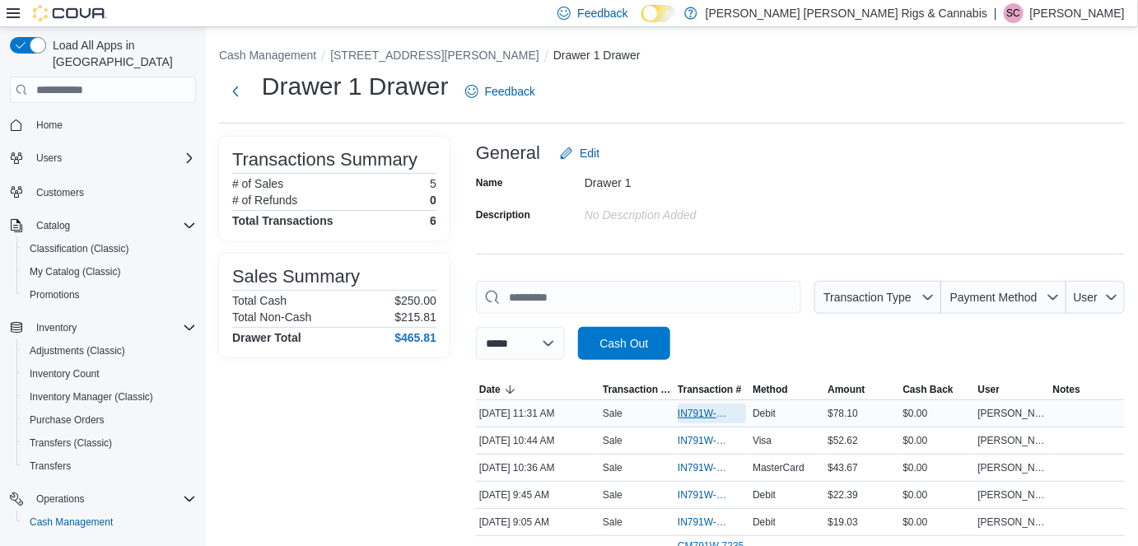
click at [692, 411] on span "IN791W-33340" at bounding box center [704, 413] width 52 height 13
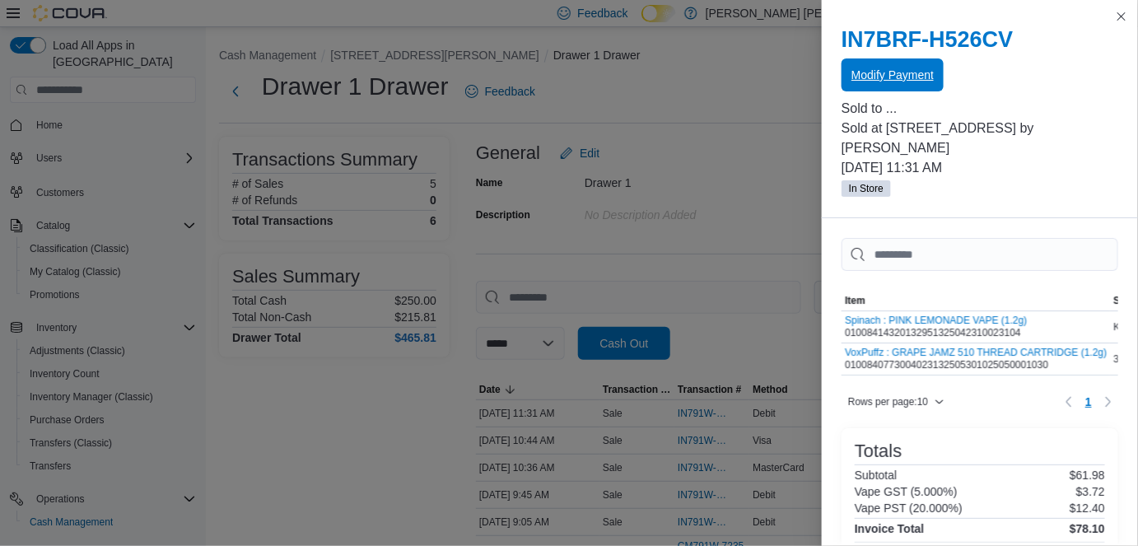
click at [909, 73] on span "Modify Payment" at bounding box center [893, 75] width 82 height 16
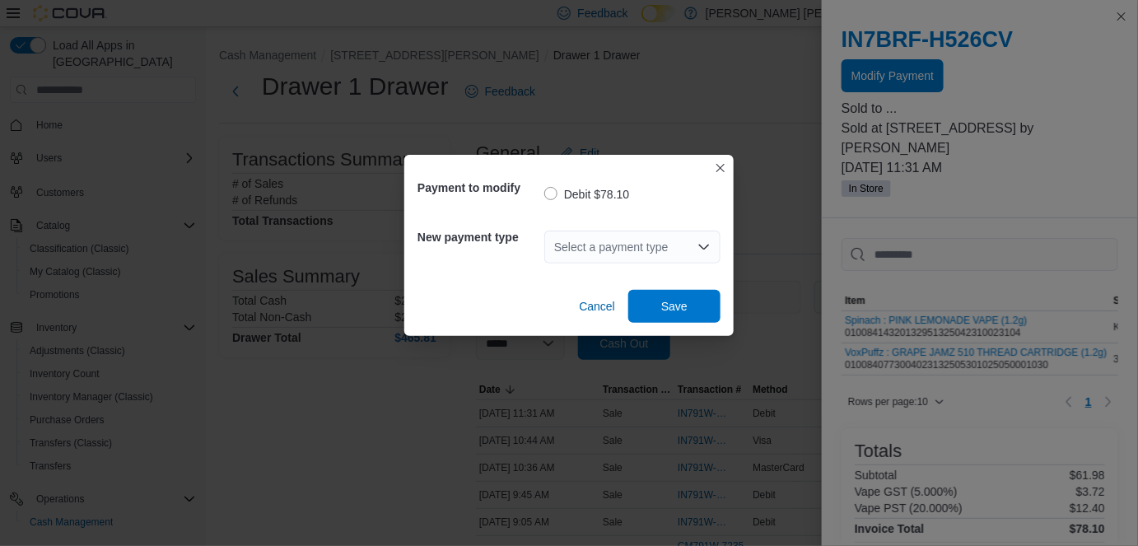
click at [684, 240] on div "Select a payment type" at bounding box center [632, 247] width 176 height 33
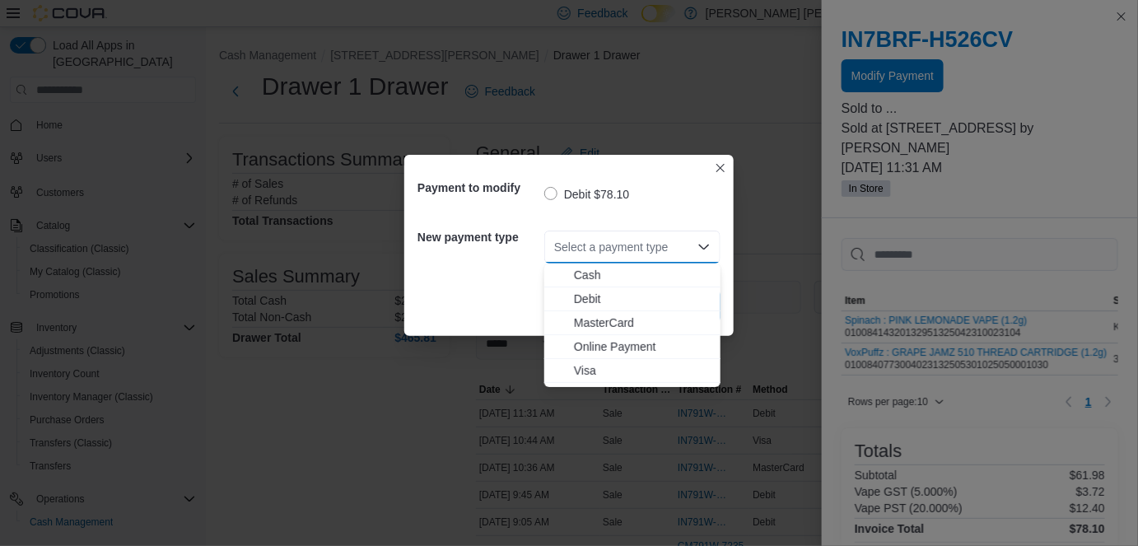
click at [617, 323] on span "MasterCard" at bounding box center [642, 323] width 137 height 16
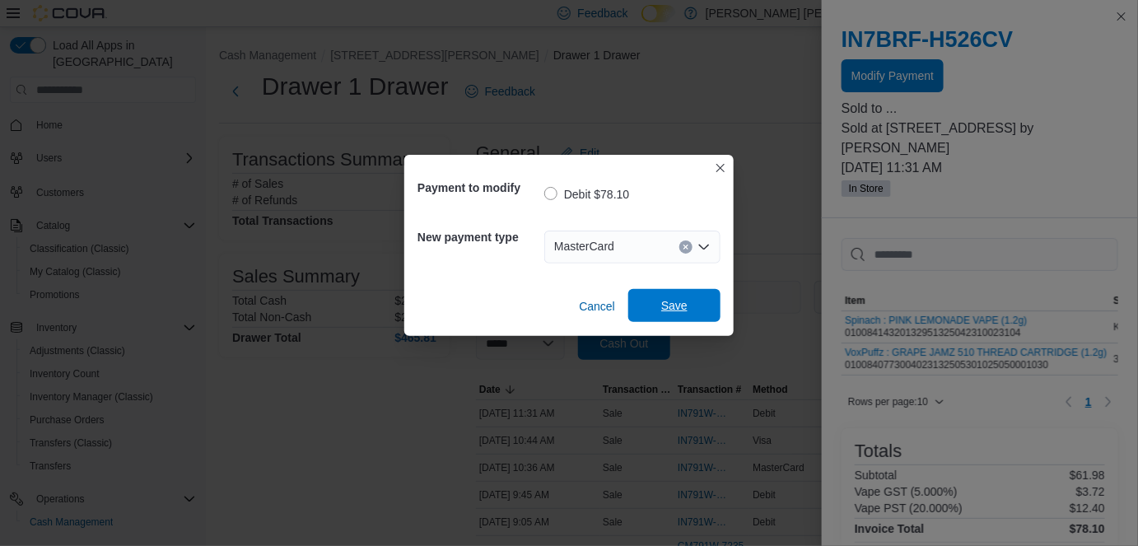
click at [679, 310] on span "Save" at bounding box center [674, 305] width 26 height 16
